Goal: Check status: Check status

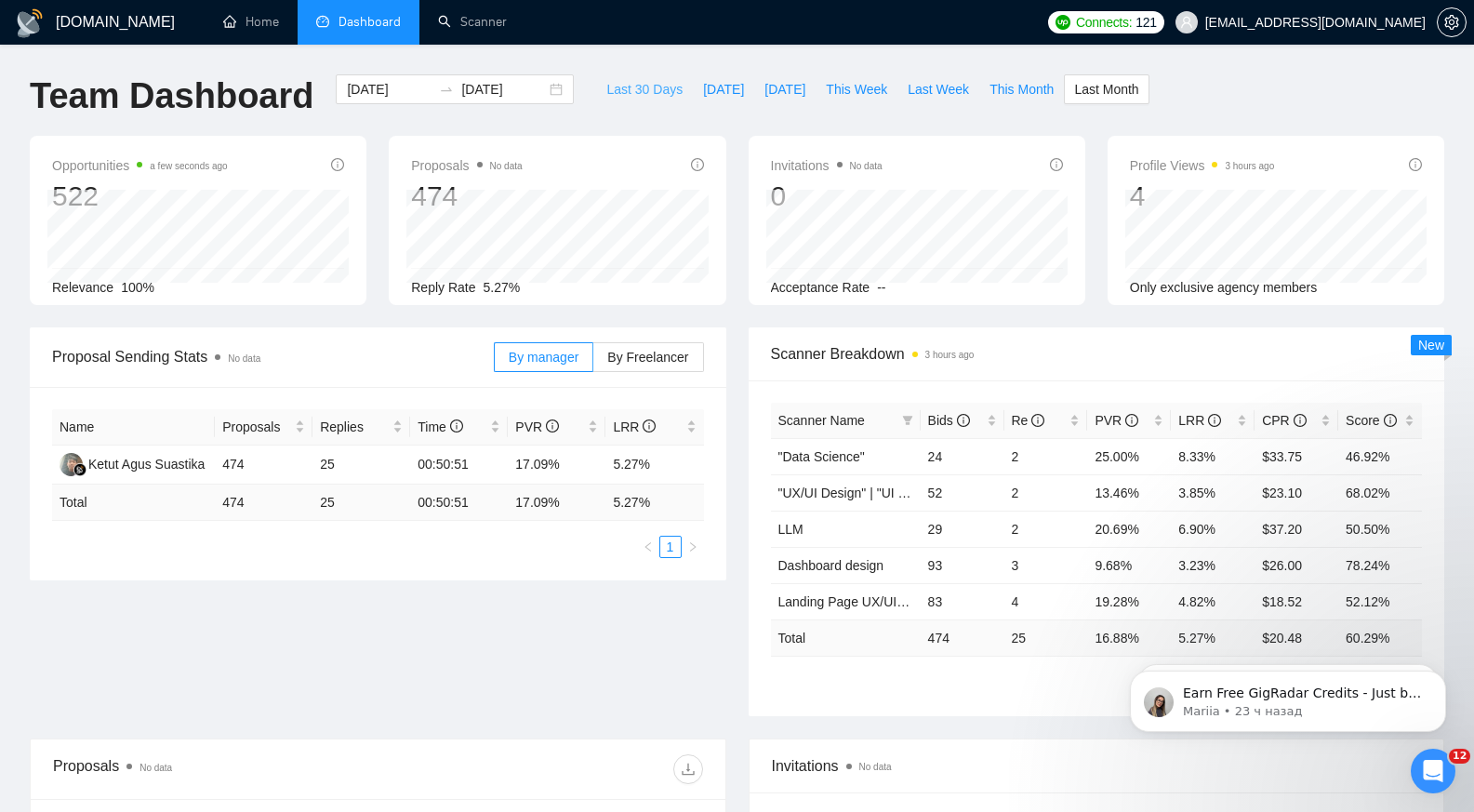
click at [638, 78] on button "Last 30 Days" at bounding box center [644, 89] width 97 height 30
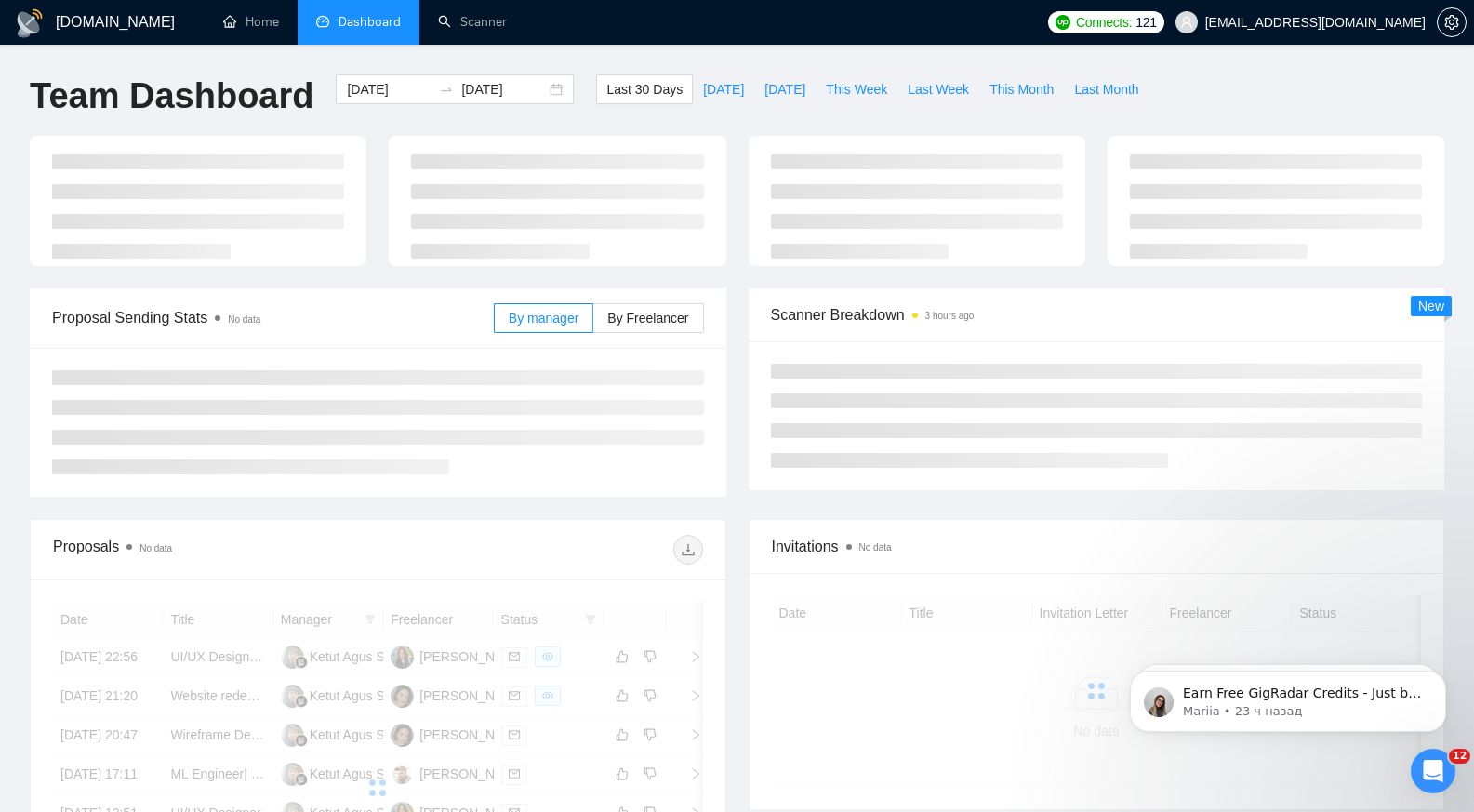
type input "2025-07-15"
type input "2025-08-14"
